Goal: Task Accomplishment & Management: Complete application form

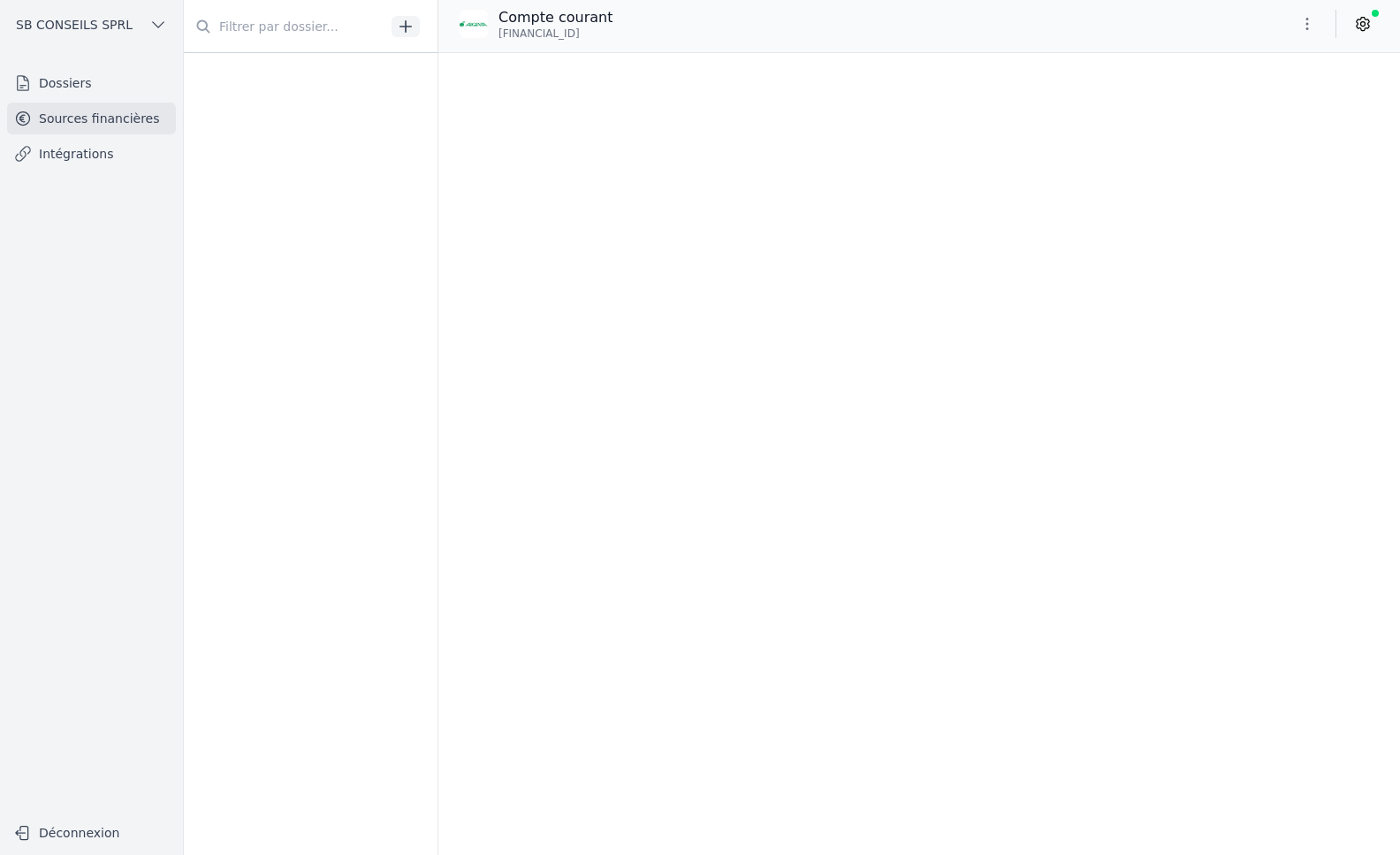
scroll to position [138386, 0]
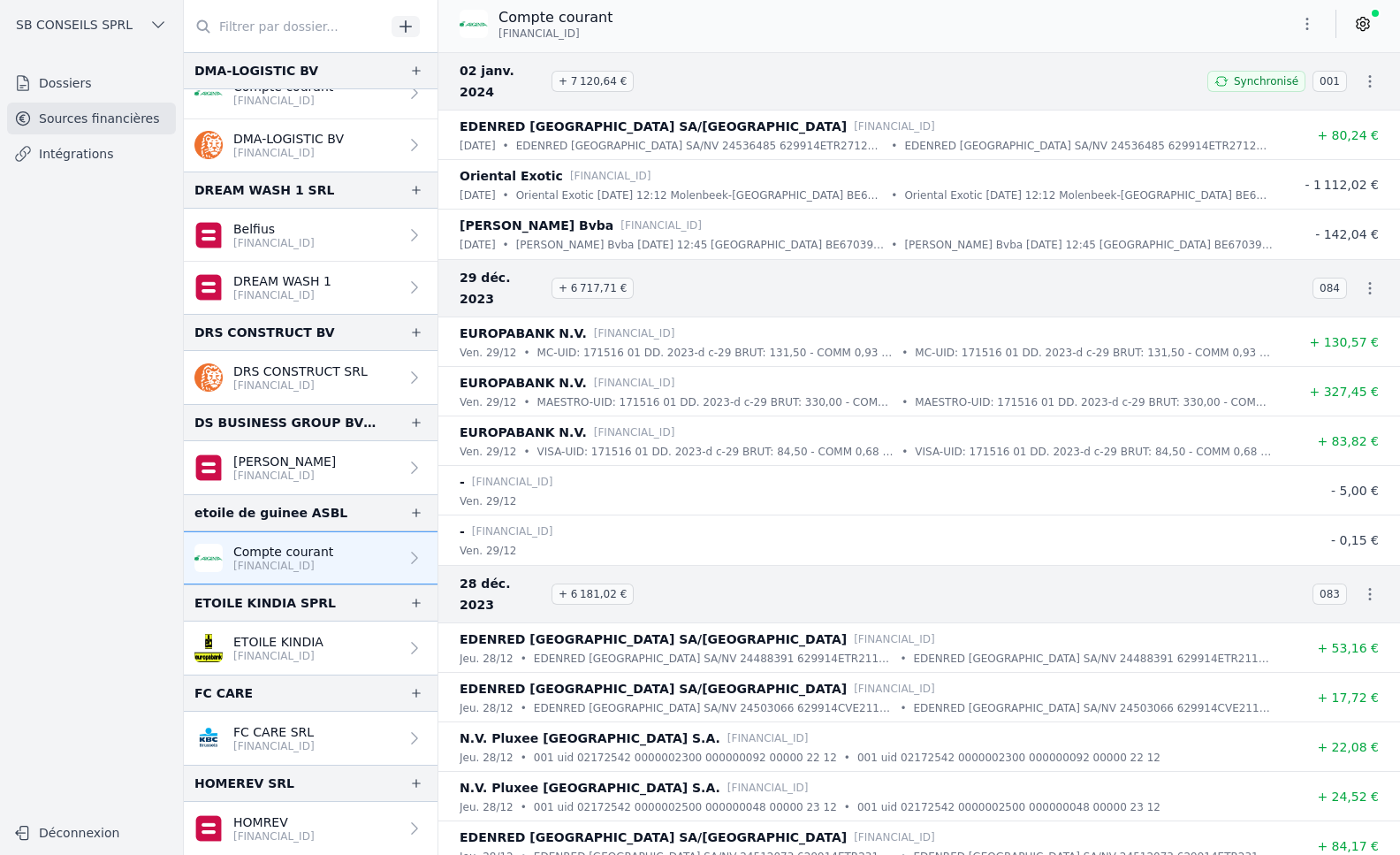
click at [98, 154] on link "Intégrations" at bounding box center [91, 154] width 169 height 32
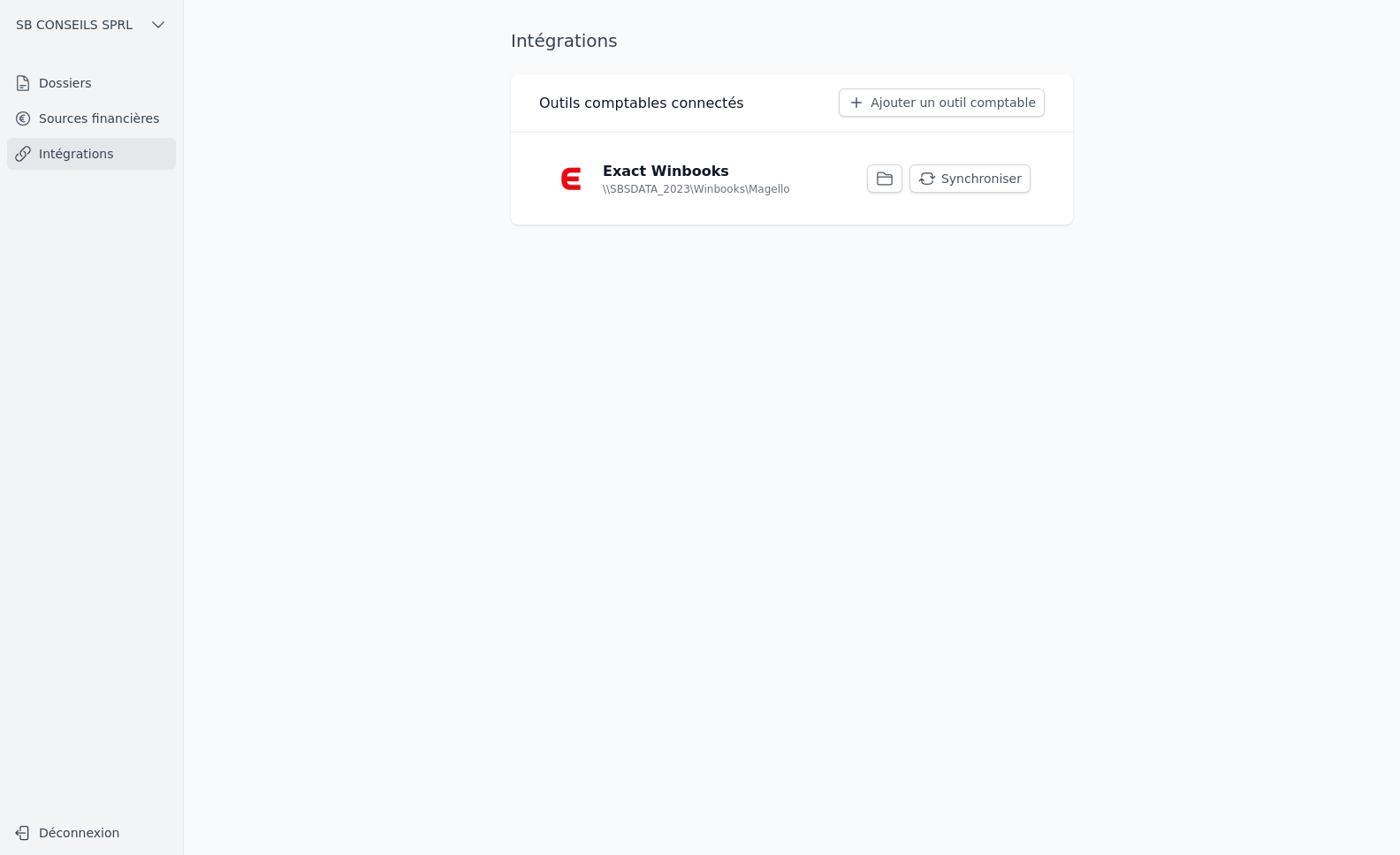
click at [73, 112] on link "Sources financières" at bounding box center [91, 119] width 169 height 32
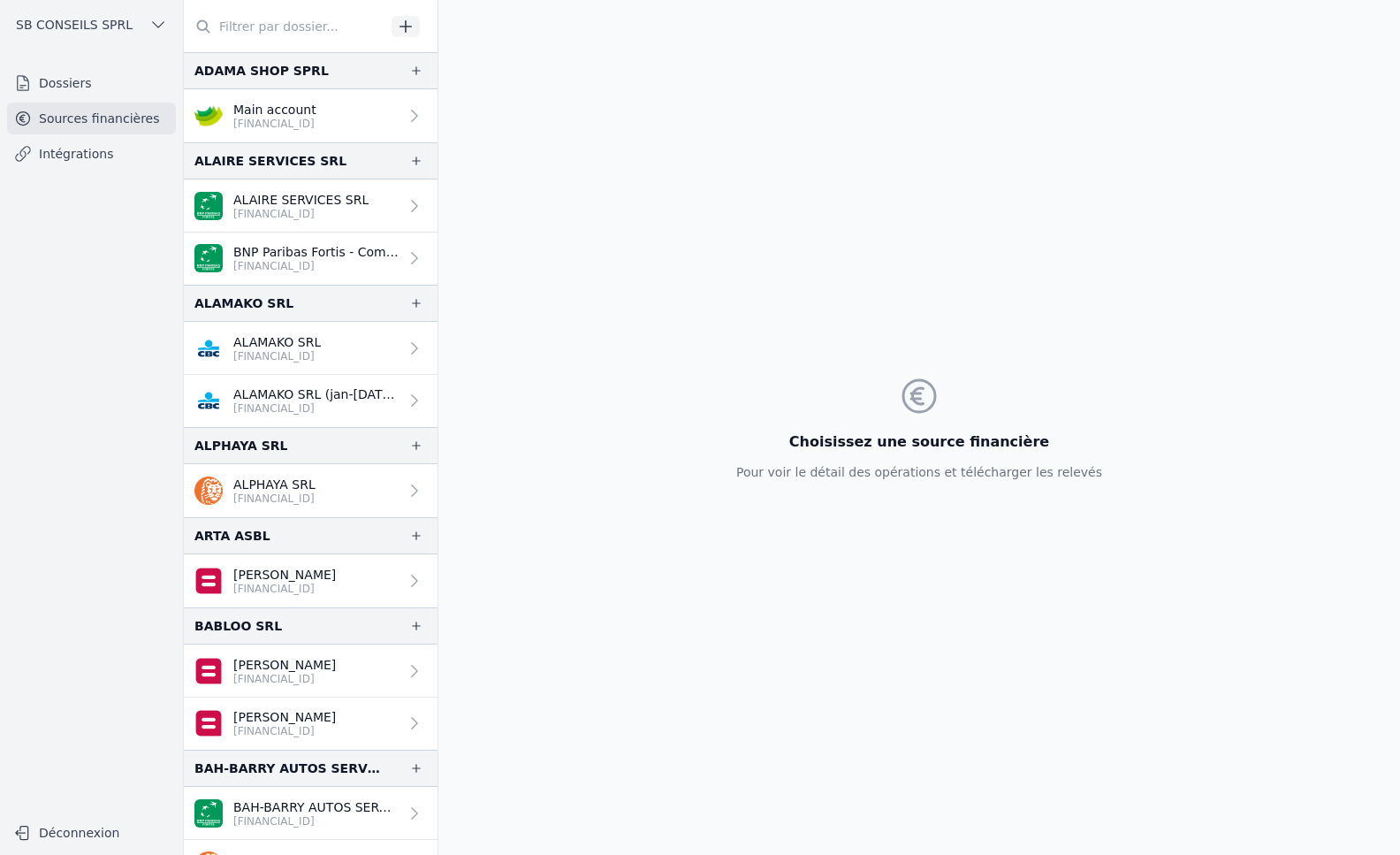
click at [74, 84] on link "Dossiers" at bounding box center [91, 84] width 169 height 32
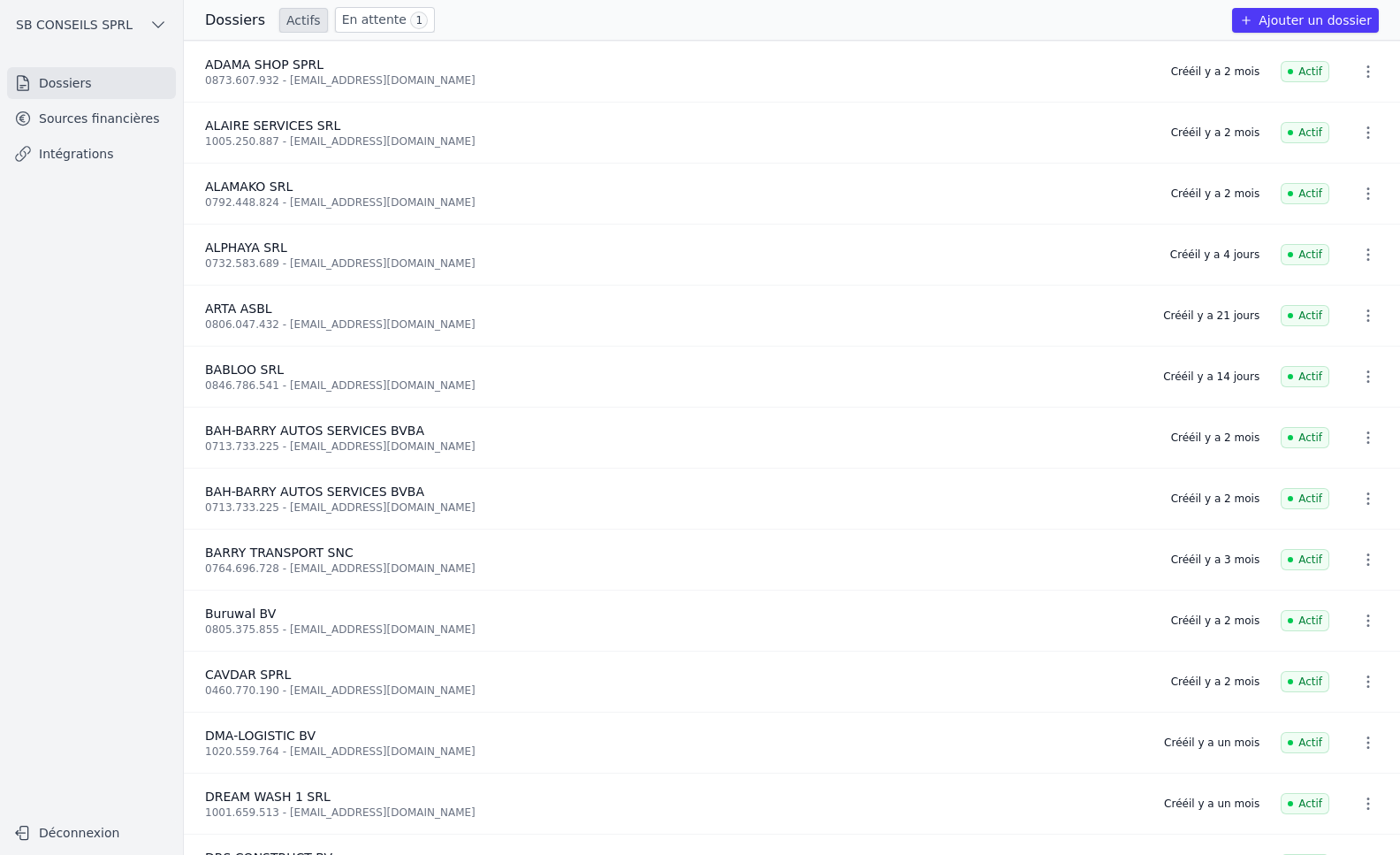
click at [1337, 14] on button "Ajouter un dossier" at bounding box center [1305, 20] width 147 height 25
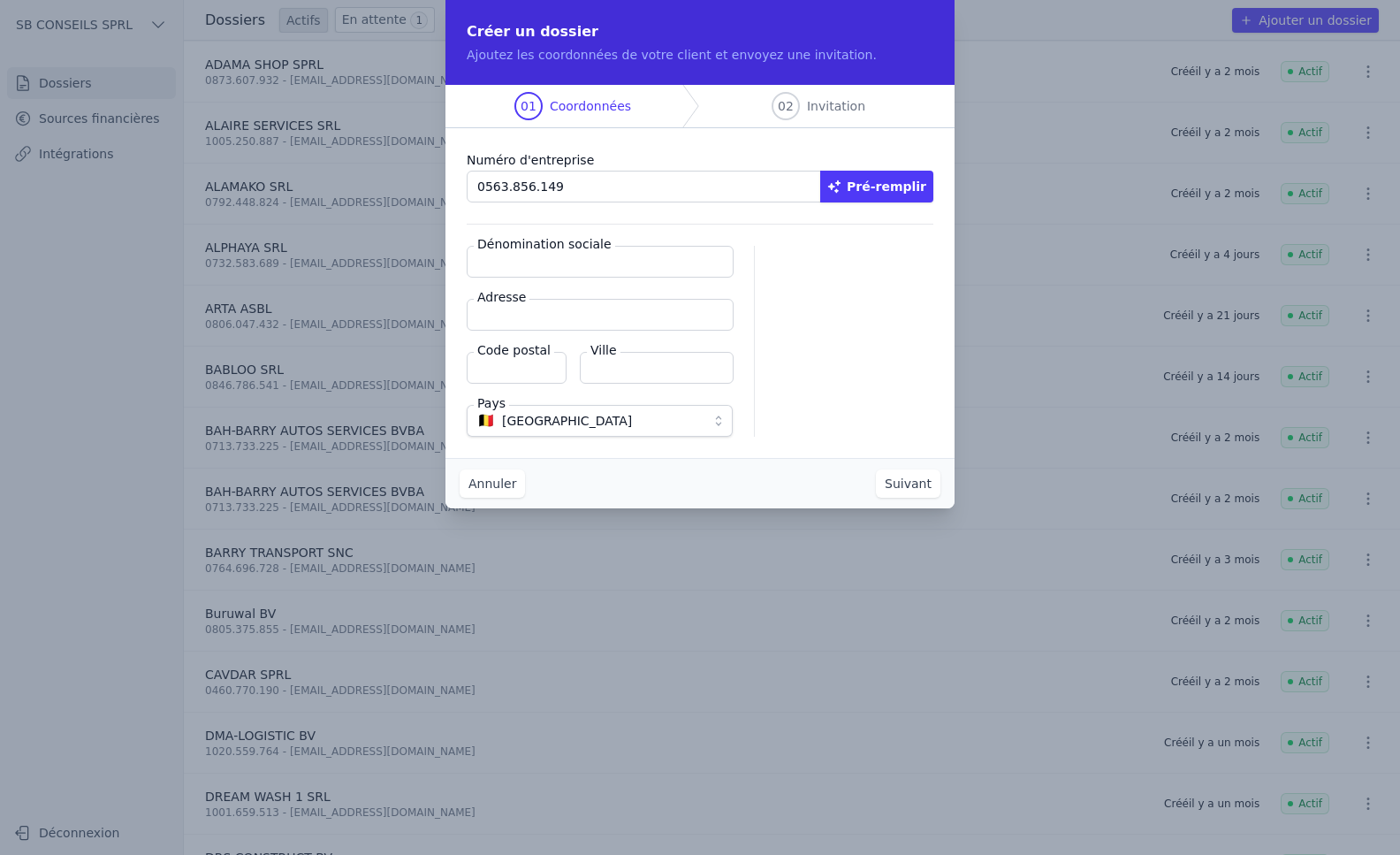
type input "0563.856.149"
click at [918, 183] on button "Pré-remplir" at bounding box center [876, 187] width 113 height 32
type input "BEDU SPRL"
type input "[GEOGRAPHIC_DATA][PERSON_NAME]"
type input "1000"
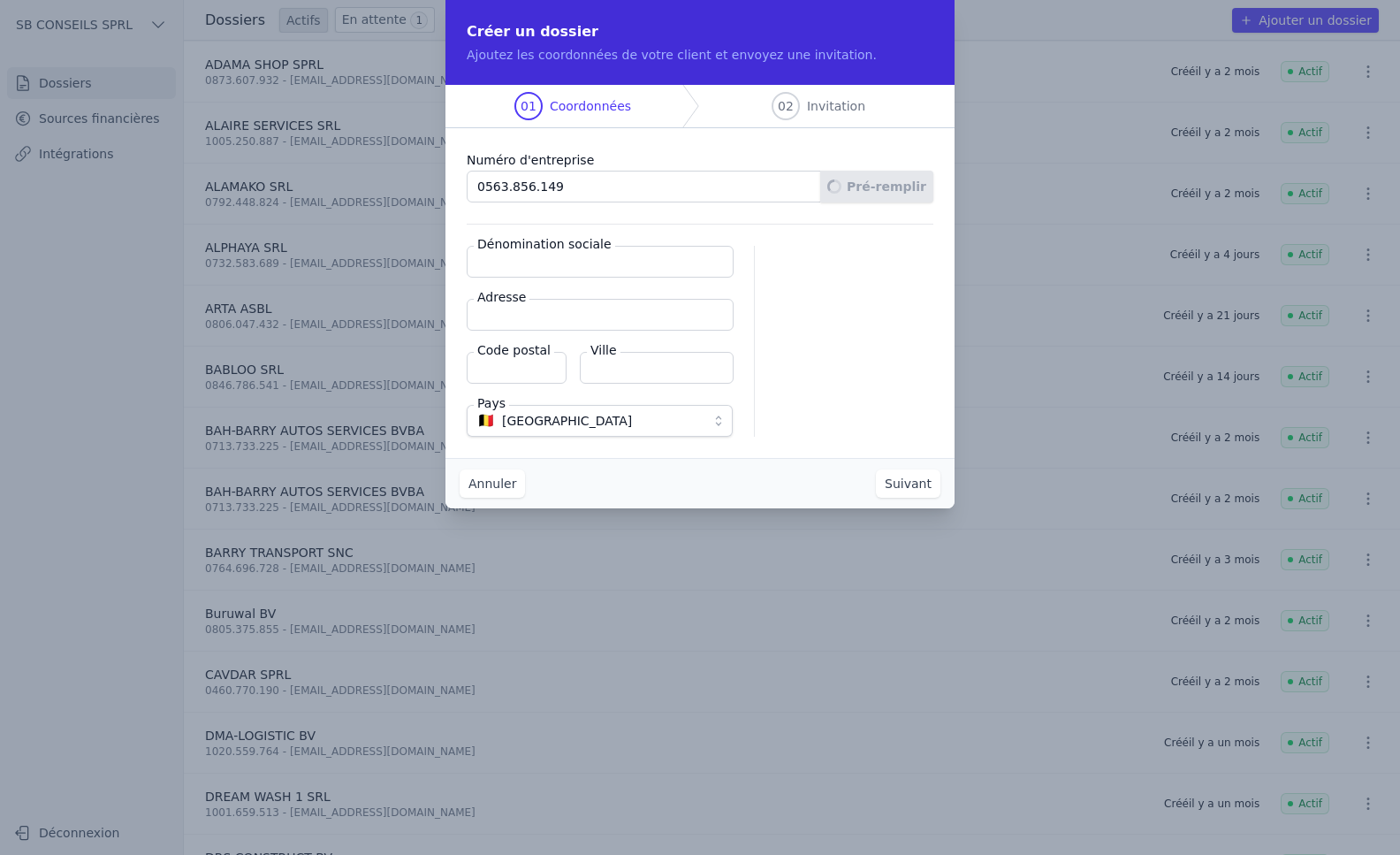
type input "[GEOGRAPHIC_DATA]"
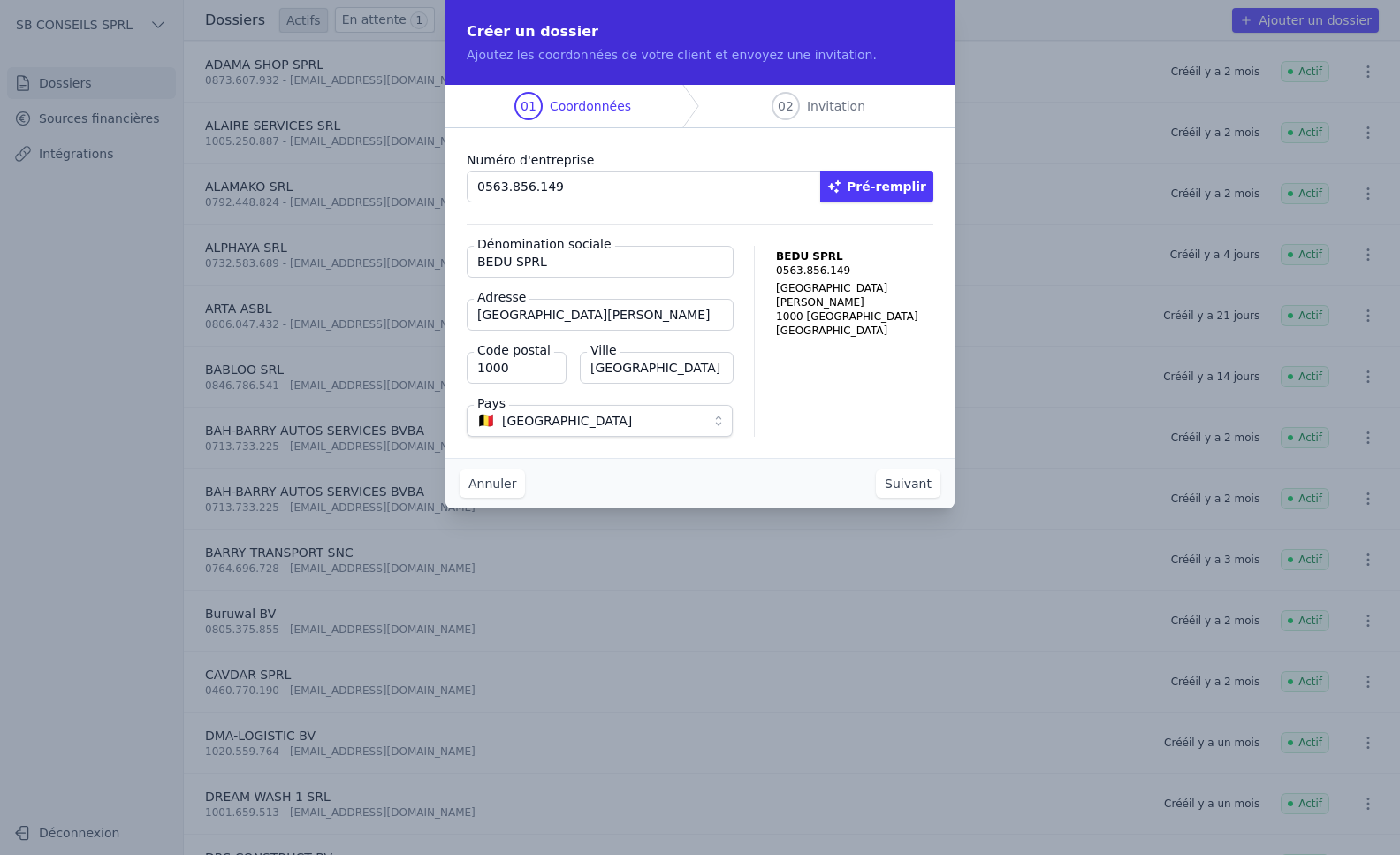
click at [931, 486] on button "Suivant" at bounding box center [909, 484] width 64 height 28
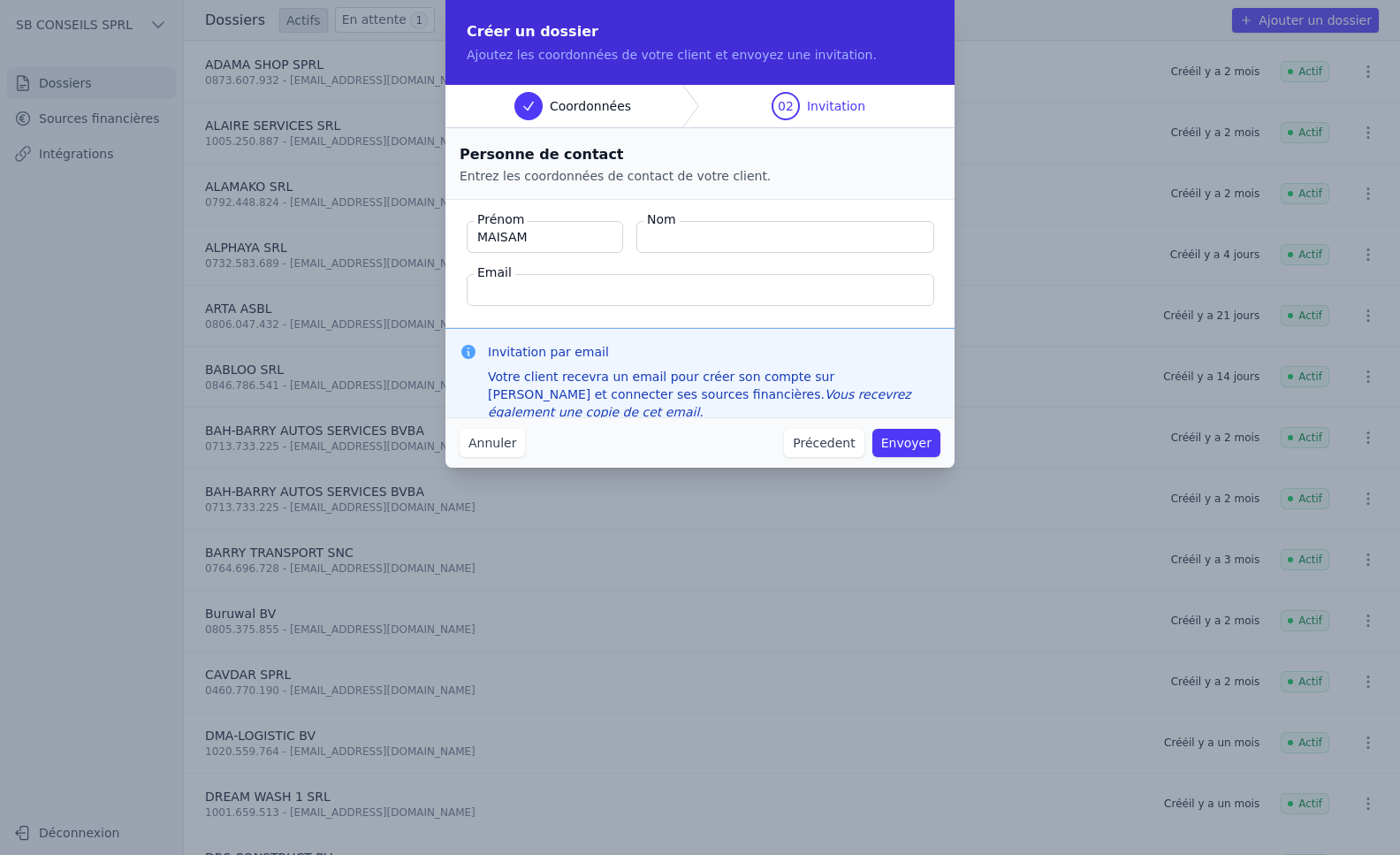
type input "MAISAM"
click at [724, 229] on input "Nom" at bounding box center [785, 237] width 298 height 32
type input "[PERSON_NAME]"
click at [596, 291] on input "Email" at bounding box center [700, 290] width 468 height 32
paste input "[EMAIL_ADDRESS][PERSON_NAME][DOMAIN_NAME]"
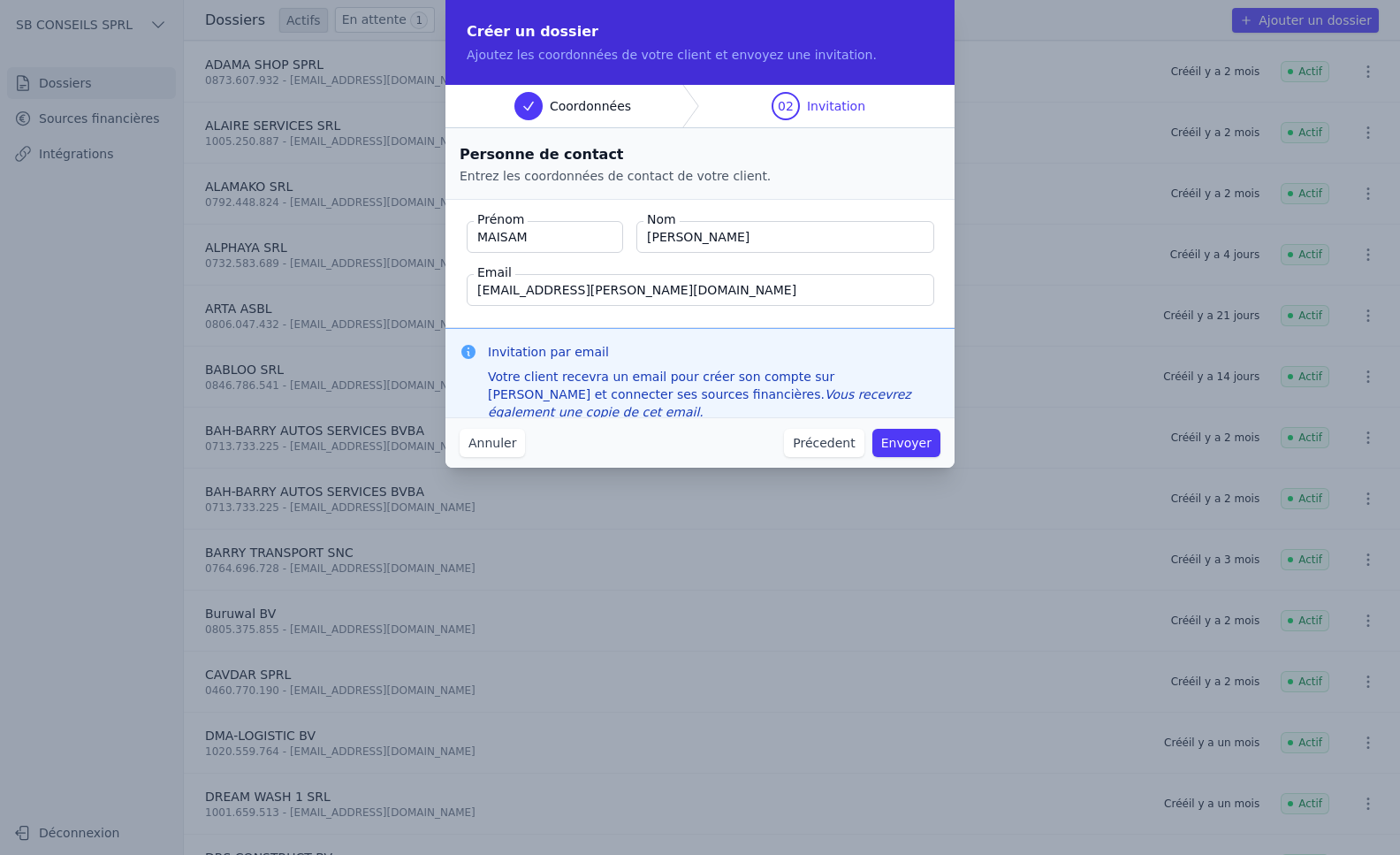
type input "[EMAIL_ADDRESS][PERSON_NAME][DOMAIN_NAME]"
click at [891, 442] on button "Envoyer" at bounding box center [907, 443] width 68 height 28
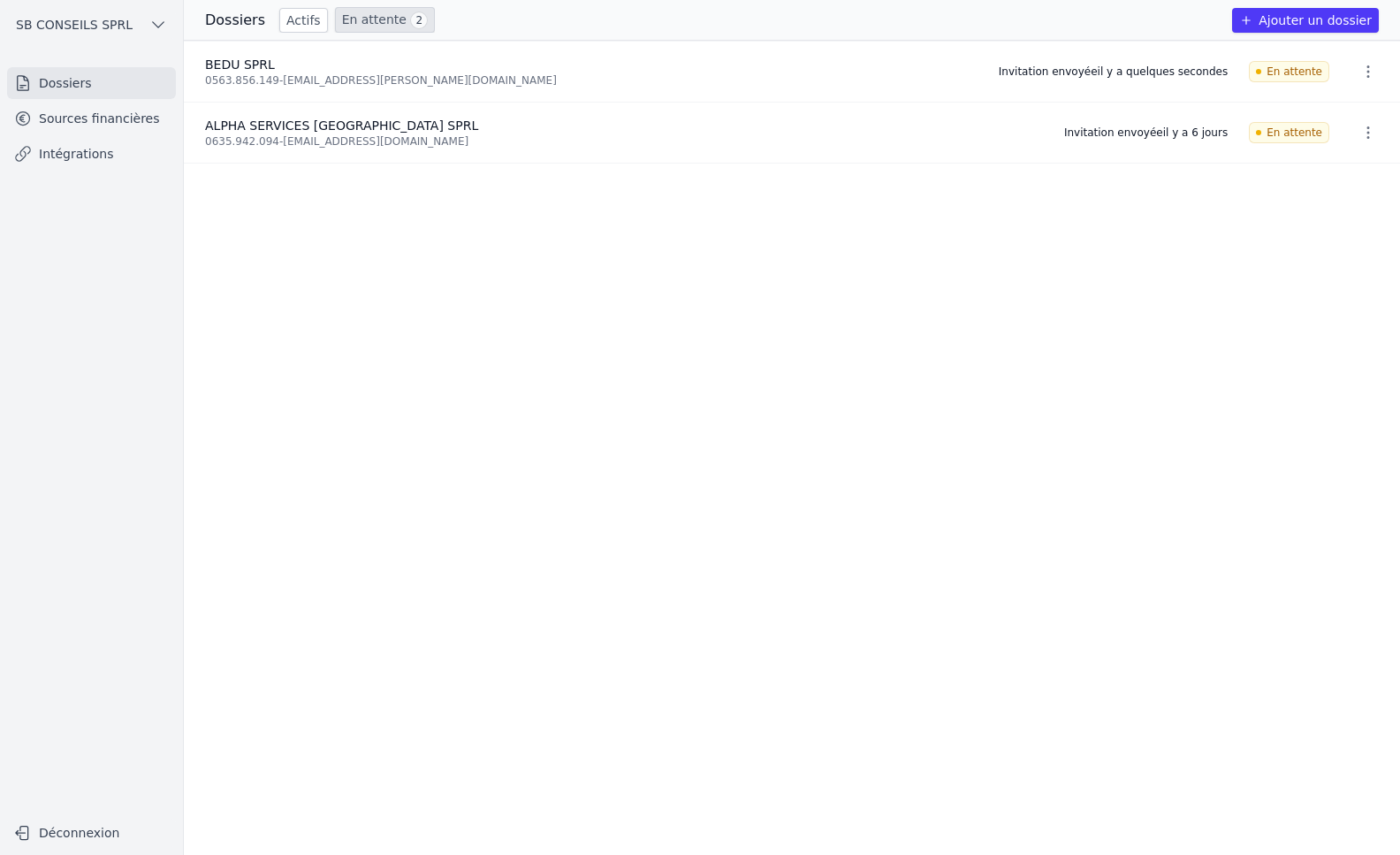
click at [433, 259] on ul "BEDU SPRL 0563.856.149 - [EMAIL_ADDRESS][PERSON_NAME][DOMAIN_NAME] Invitation e…" at bounding box center [792, 448] width 1217 height 814
